Goal: Task Accomplishment & Management: Manage account settings

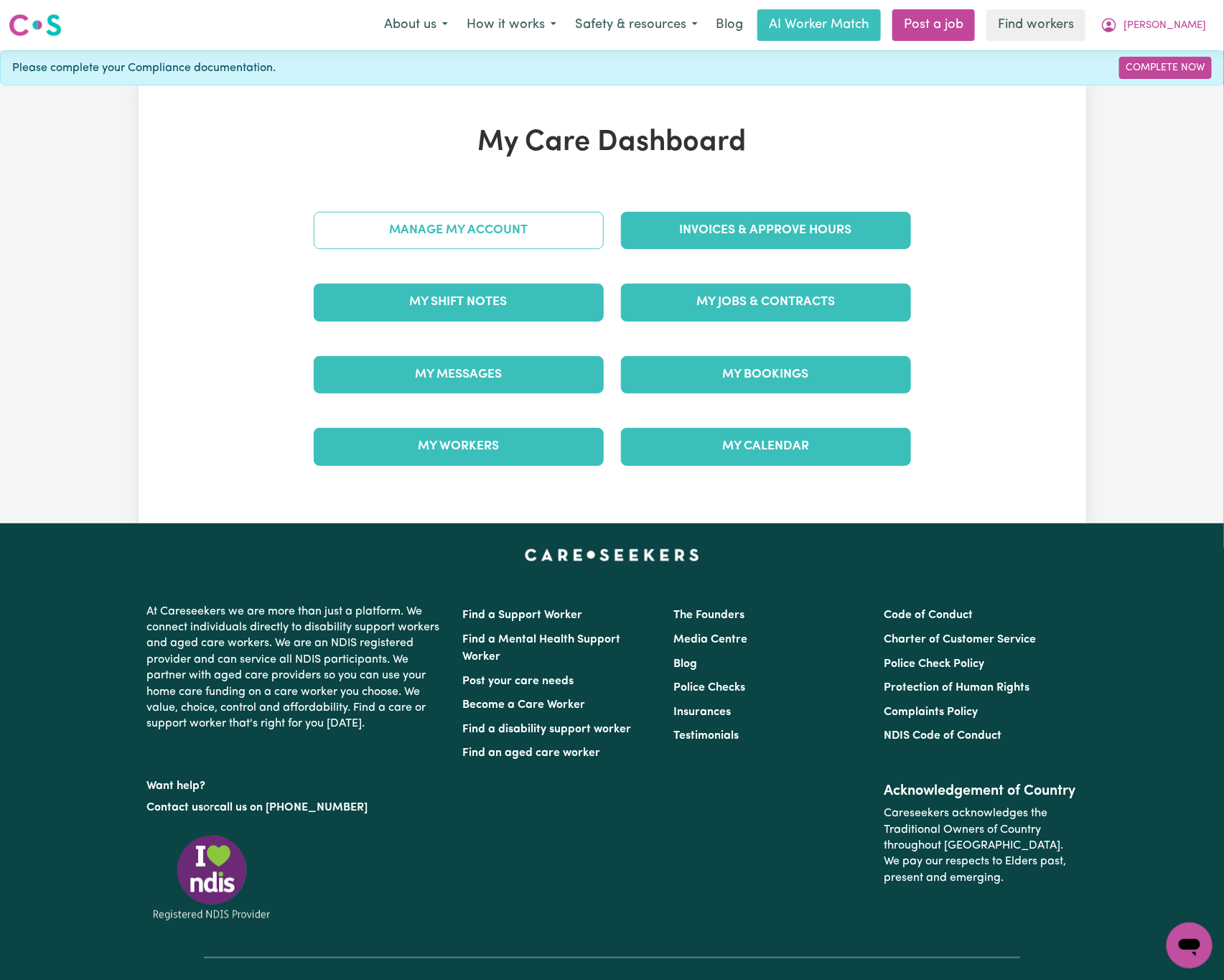
click at [550, 233] on link "Manage My Account" at bounding box center [459, 230] width 290 height 37
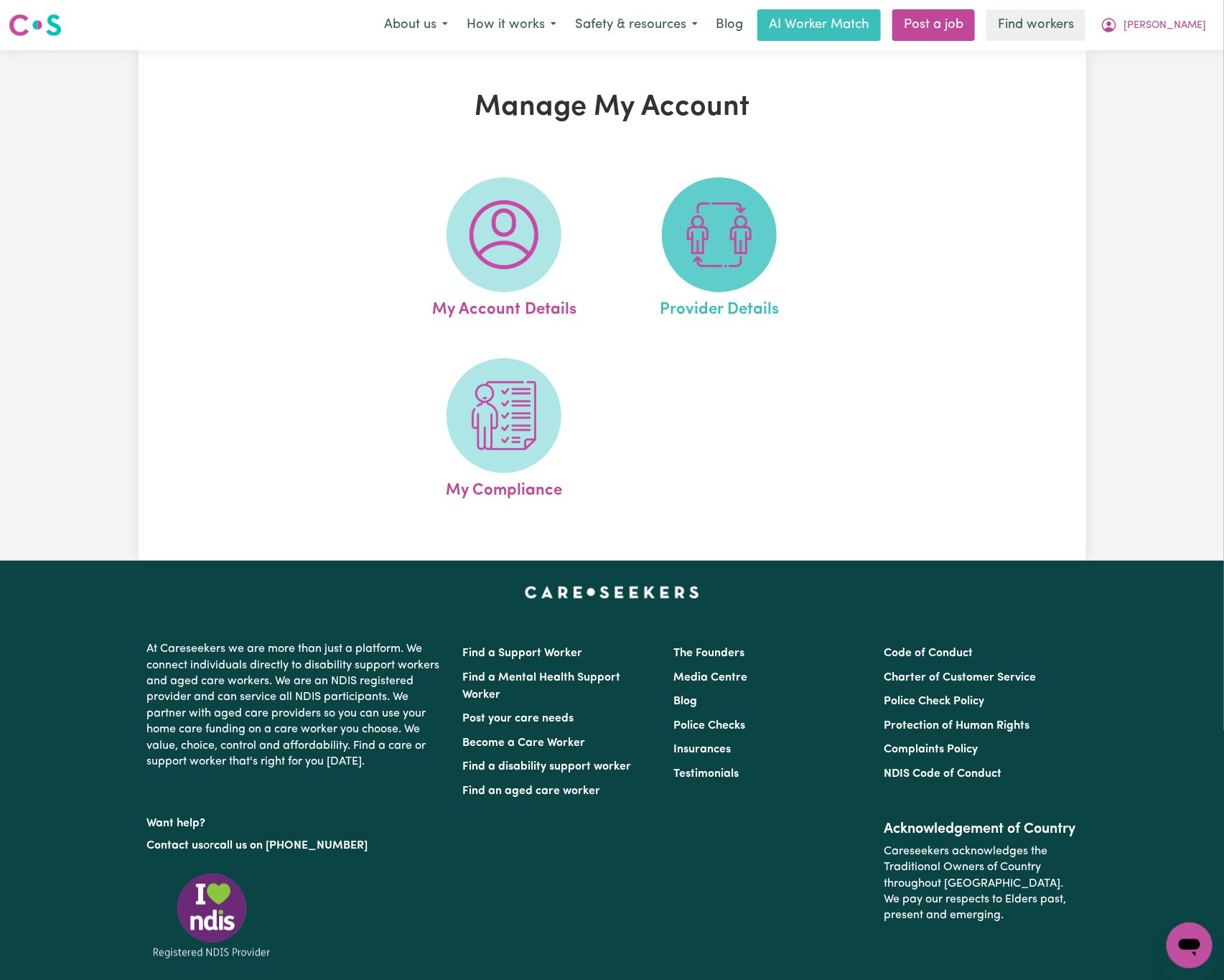
click at [745, 272] on span at bounding box center [719, 235] width 115 height 115
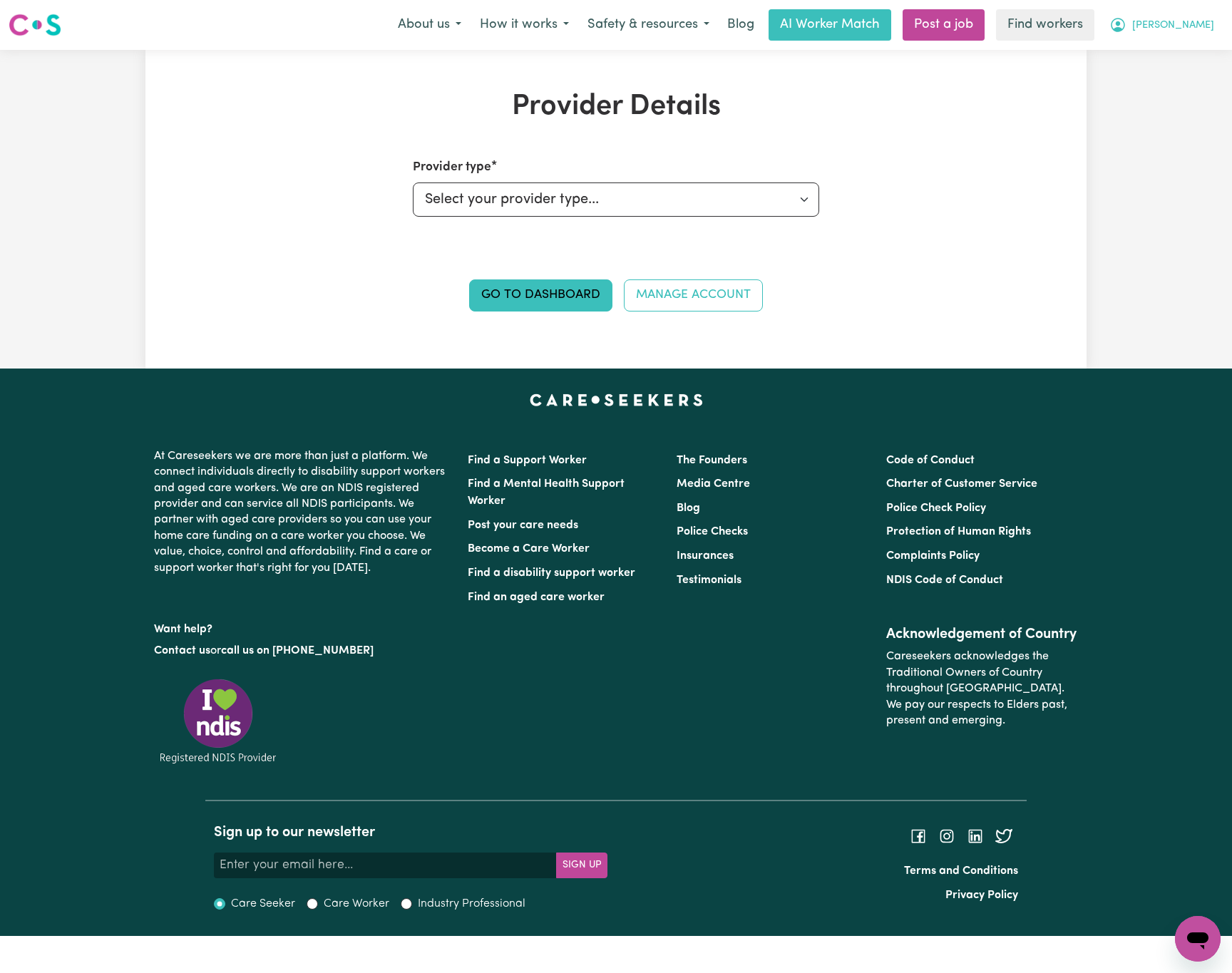
click at [1212, 13] on button "[PERSON_NAME]" at bounding box center [1161, 25] width 123 height 30
click at [1194, 59] on link "My Dashboard" at bounding box center [1166, 56] width 113 height 28
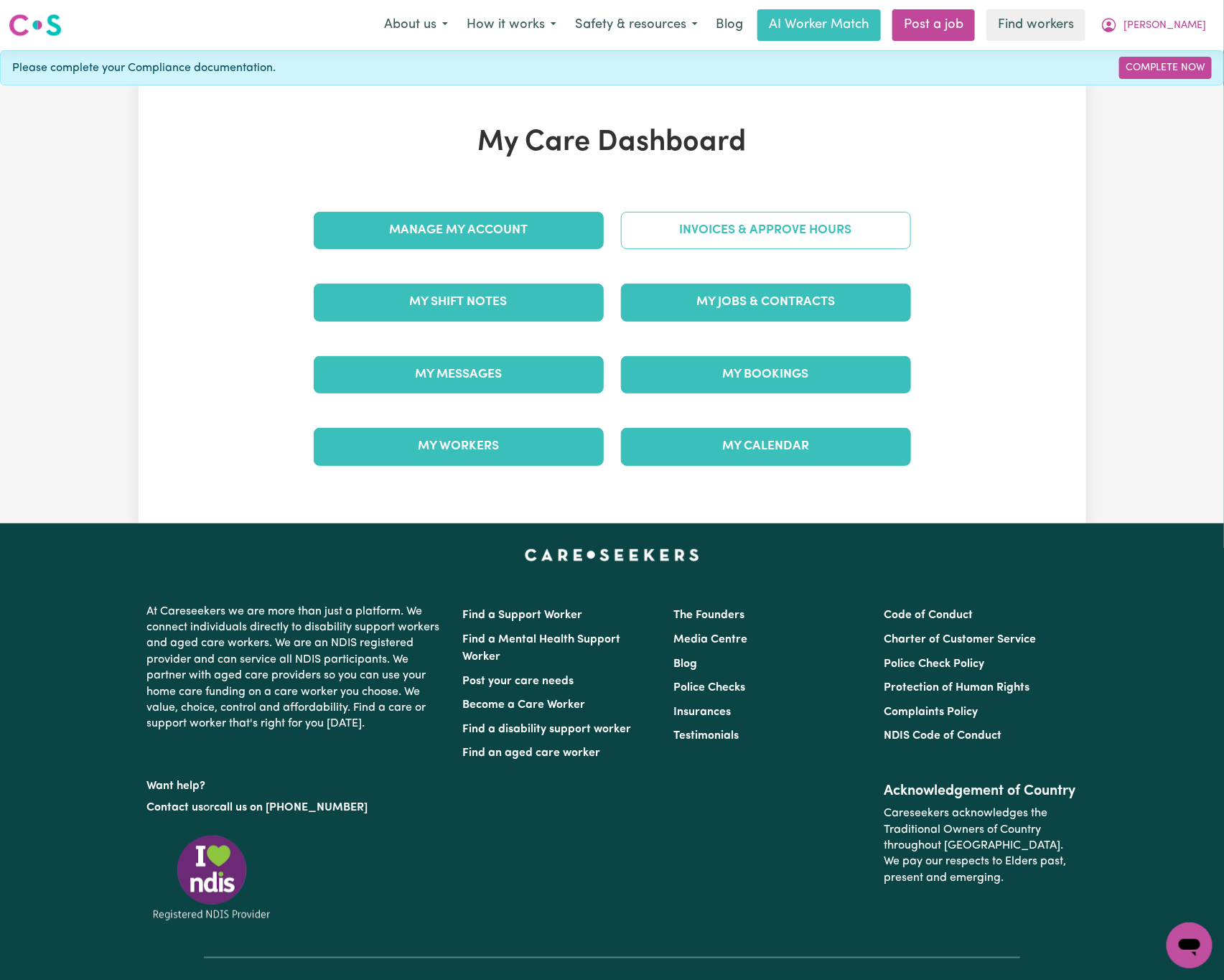
click at [773, 239] on link "Invoices & Approve Hours" at bounding box center [766, 230] width 290 height 37
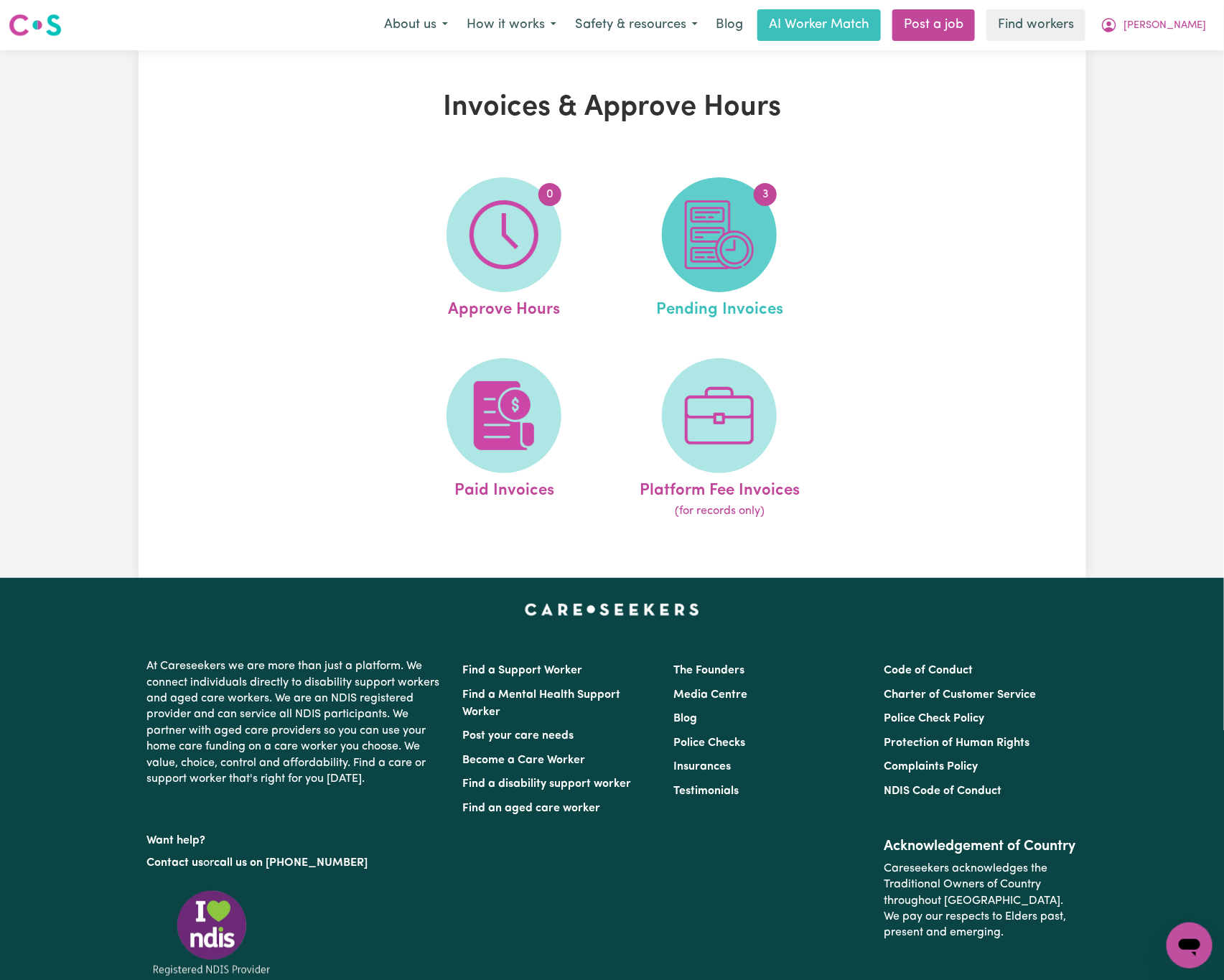
click at [739, 241] on img at bounding box center [719, 235] width 69 height 69
